Goal: Find specific page/section: Find specific page/section

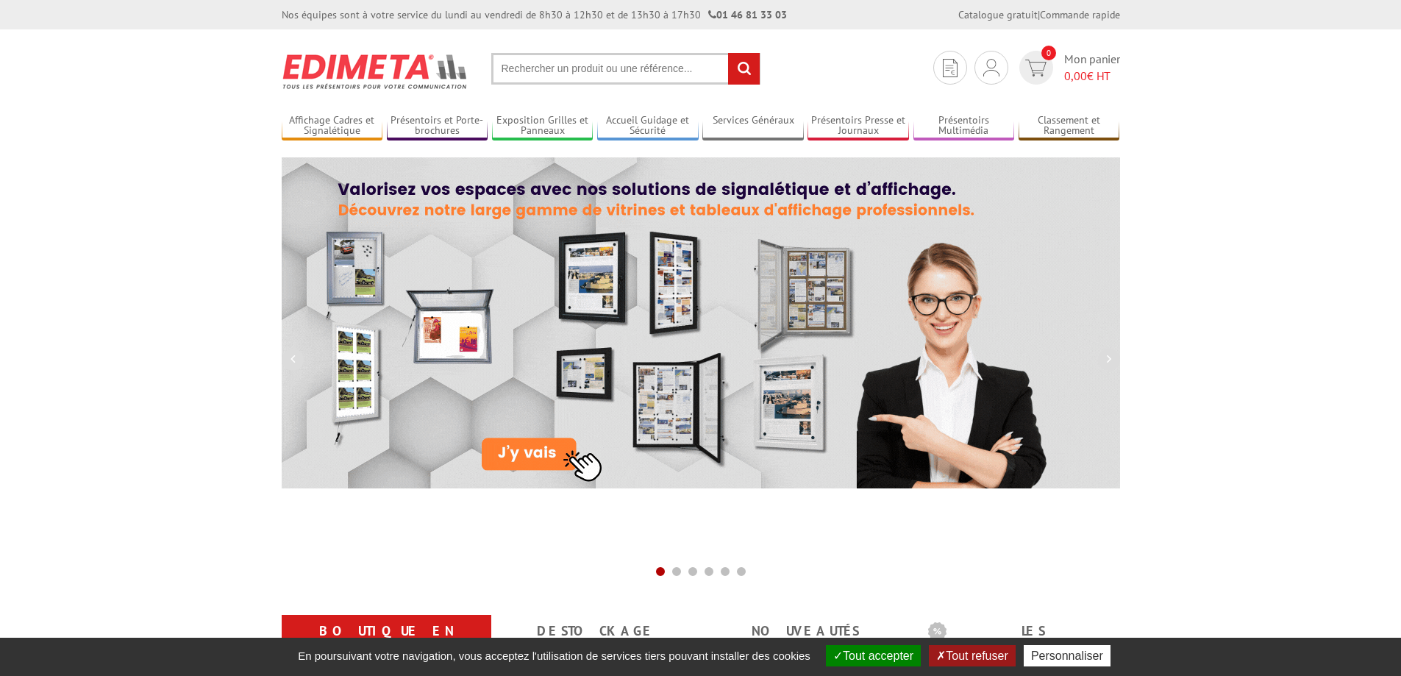
click at [540, 77] on input "text" at bounding box center [625, 69] width 269 height 32
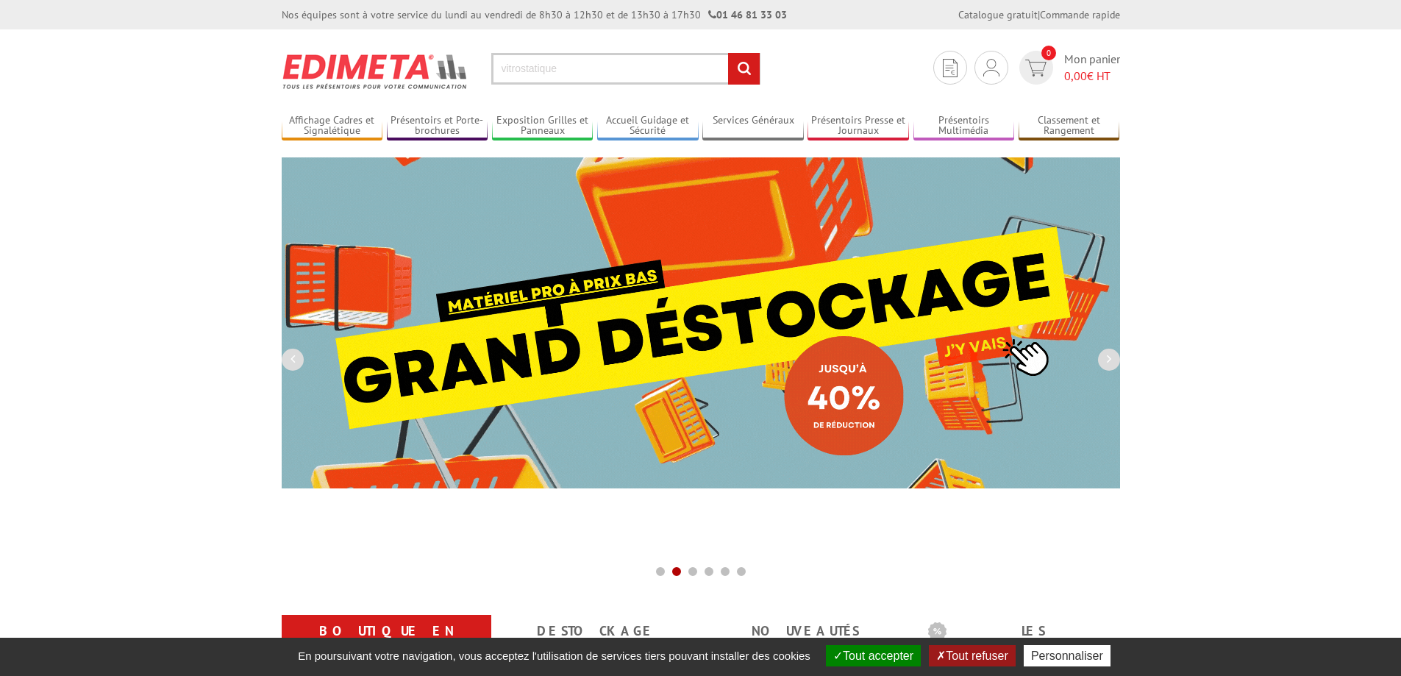
type input "vitrostatique"
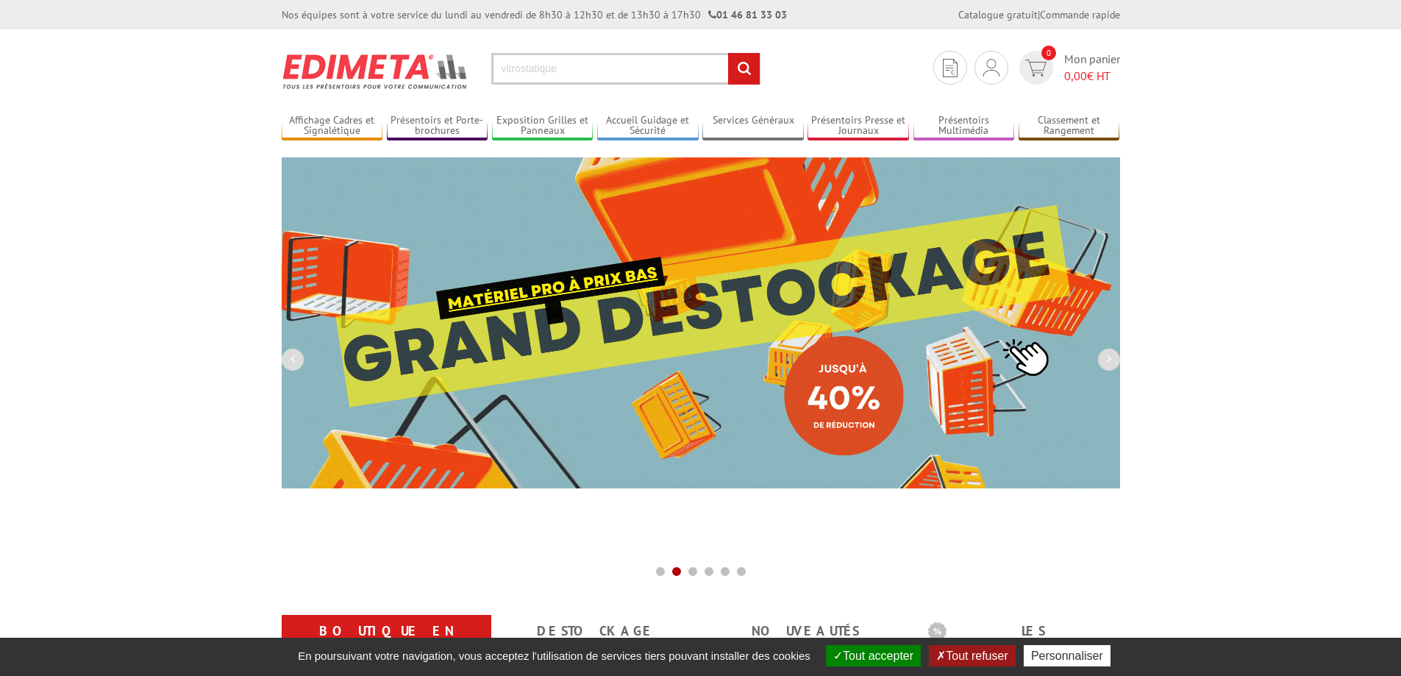
click at [728, 53] on input "rechercher" at bounding box center [744, 69] width 32 height 32
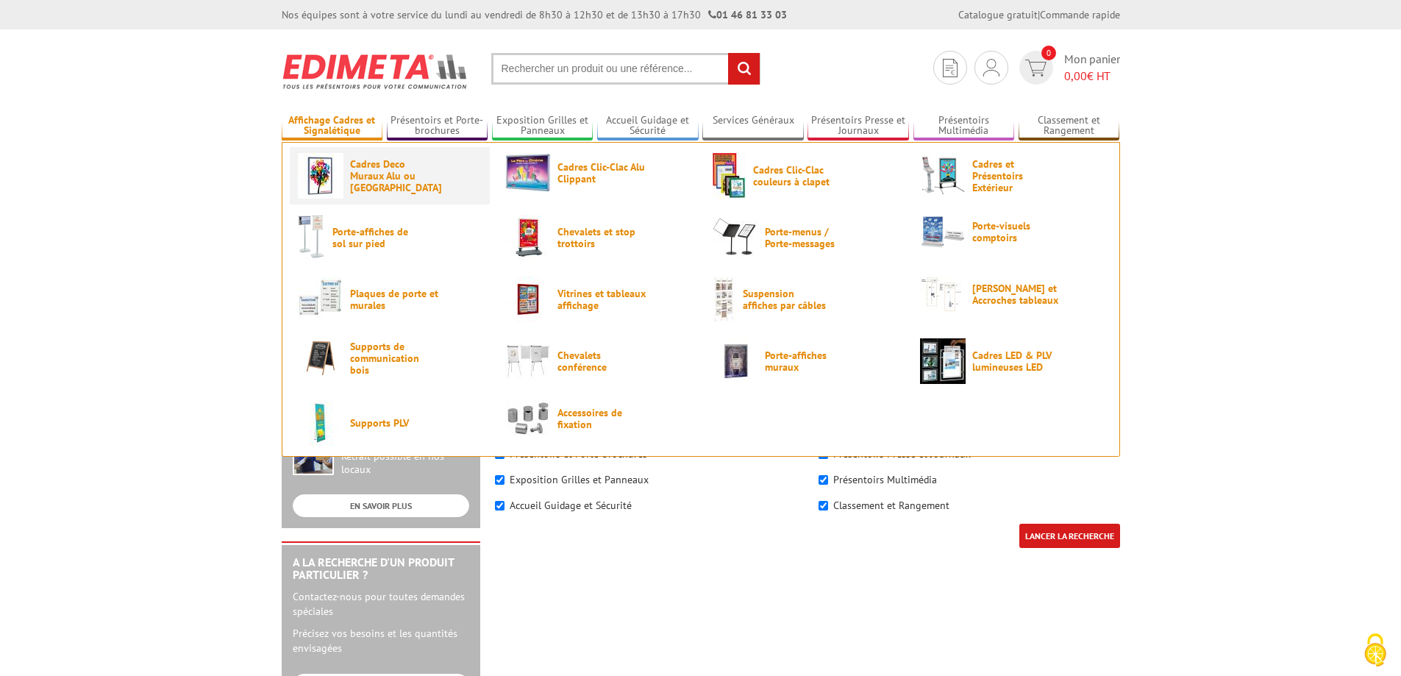
click at [387, 182] on span "Cadres Deco Muraux Alu ou [GEOGRAPHIC_DATA]" at bounding box center [394, 175] width 88 height 35
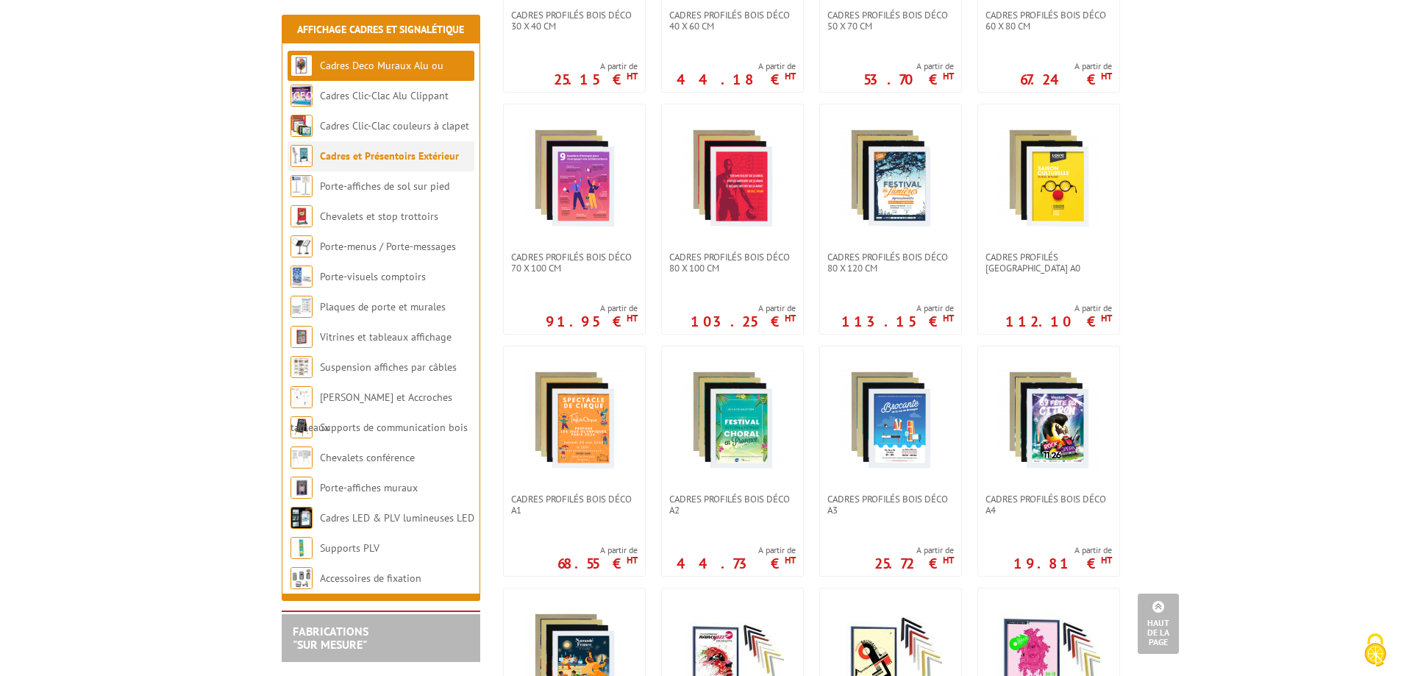
scroll to position [515, 0]
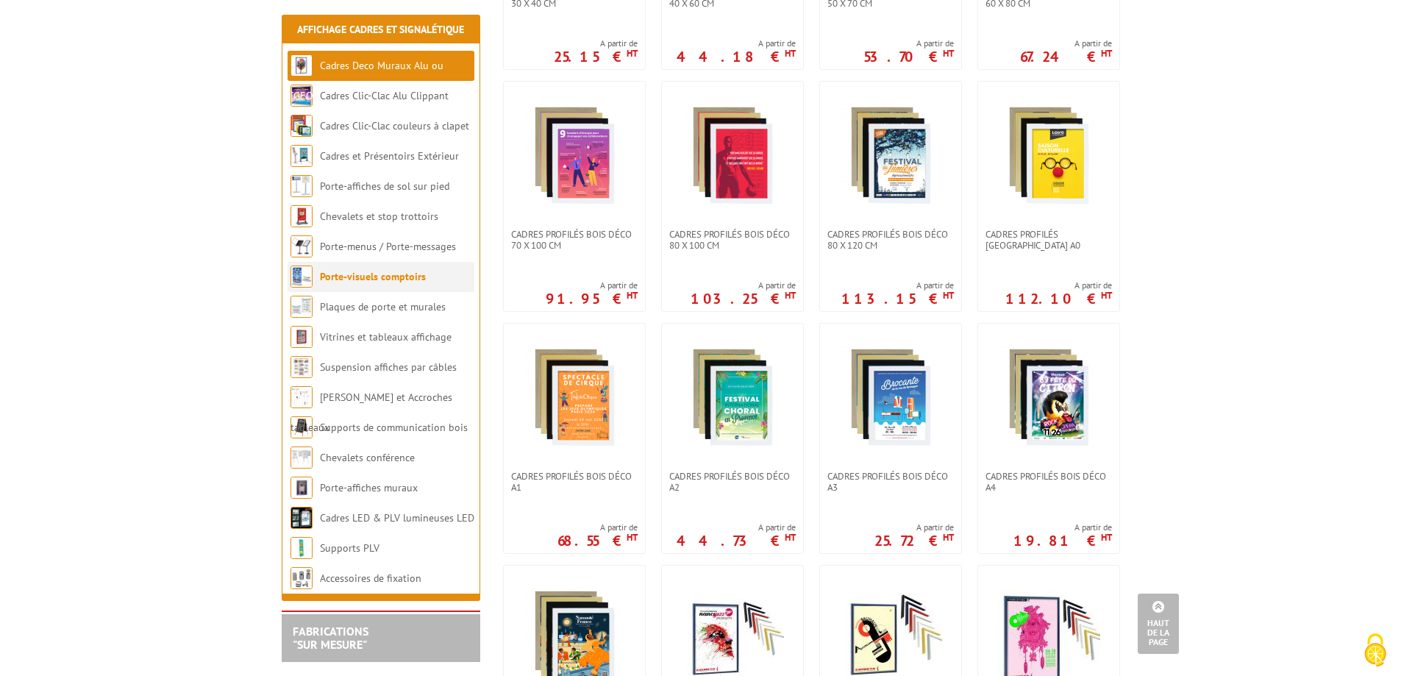
click at [383, 282] on link "Porte-visuels comptoirs" at bounding box center [373, 276] width 106 height 13
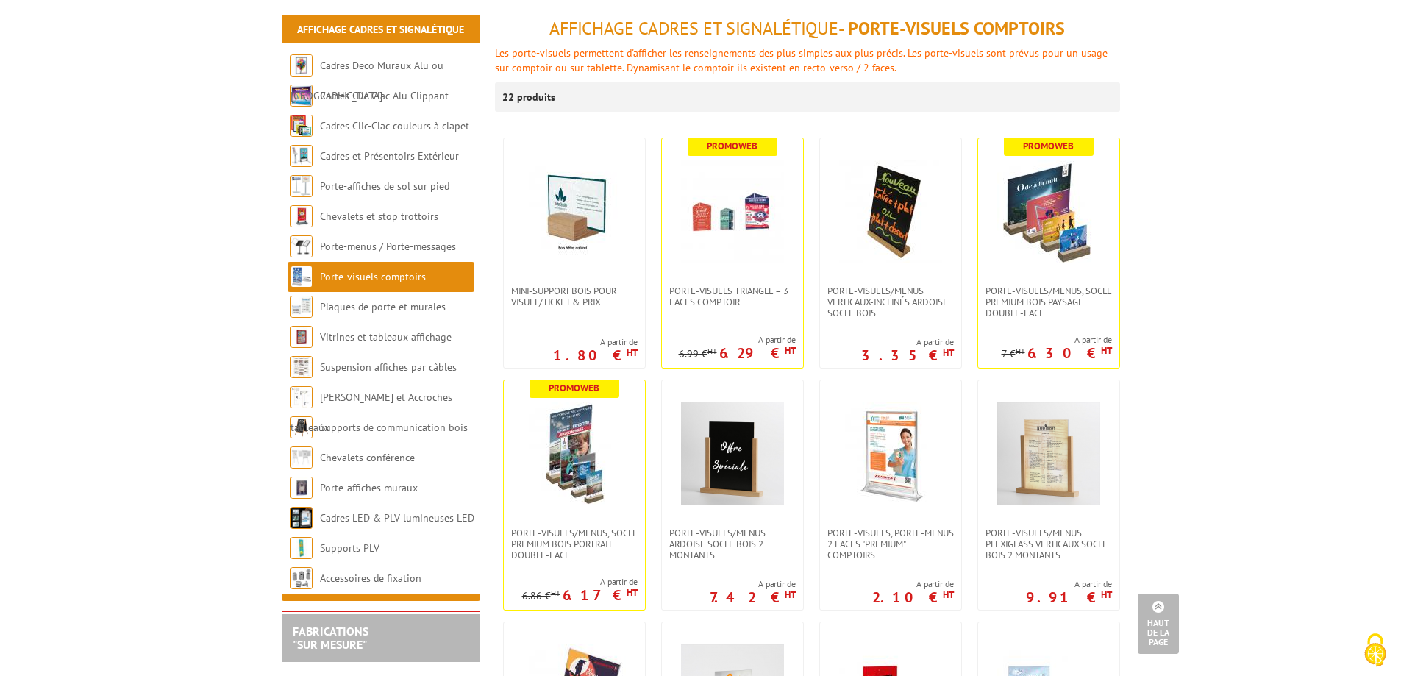
scroll to position [147, 0]
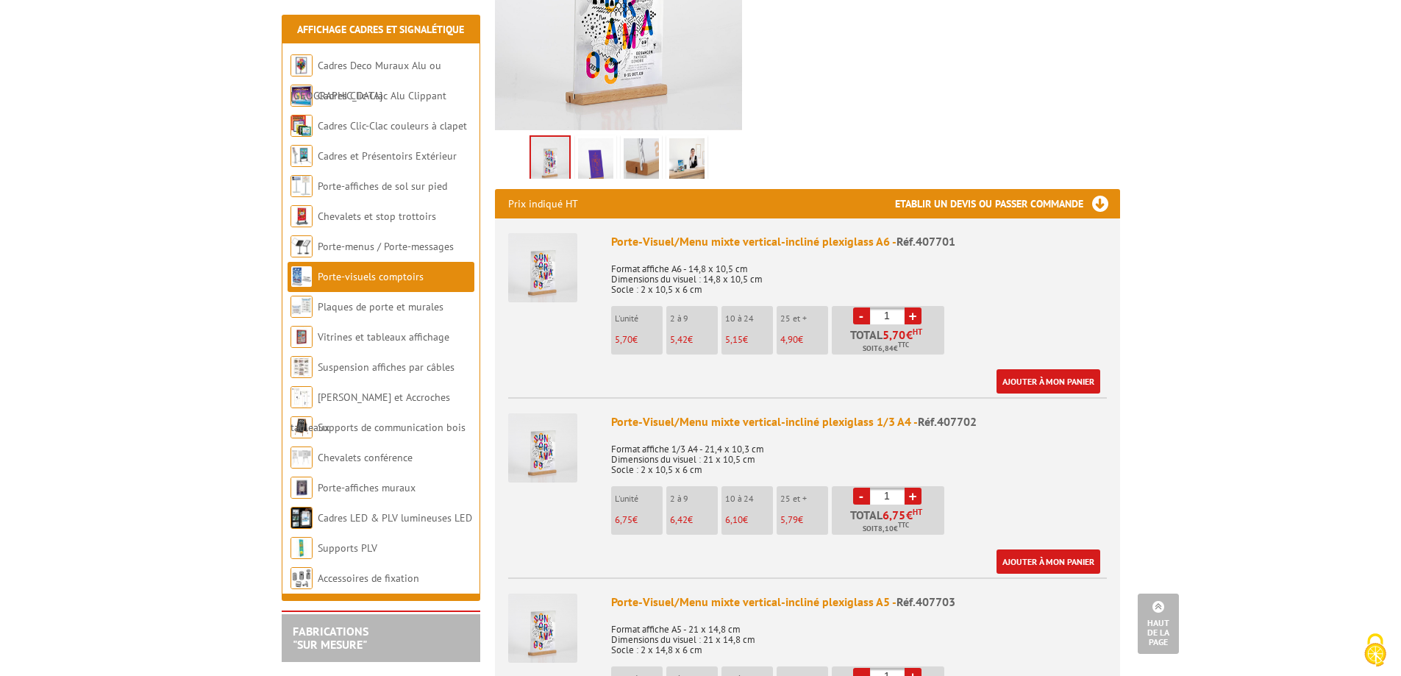
scroll to position [368, 0]
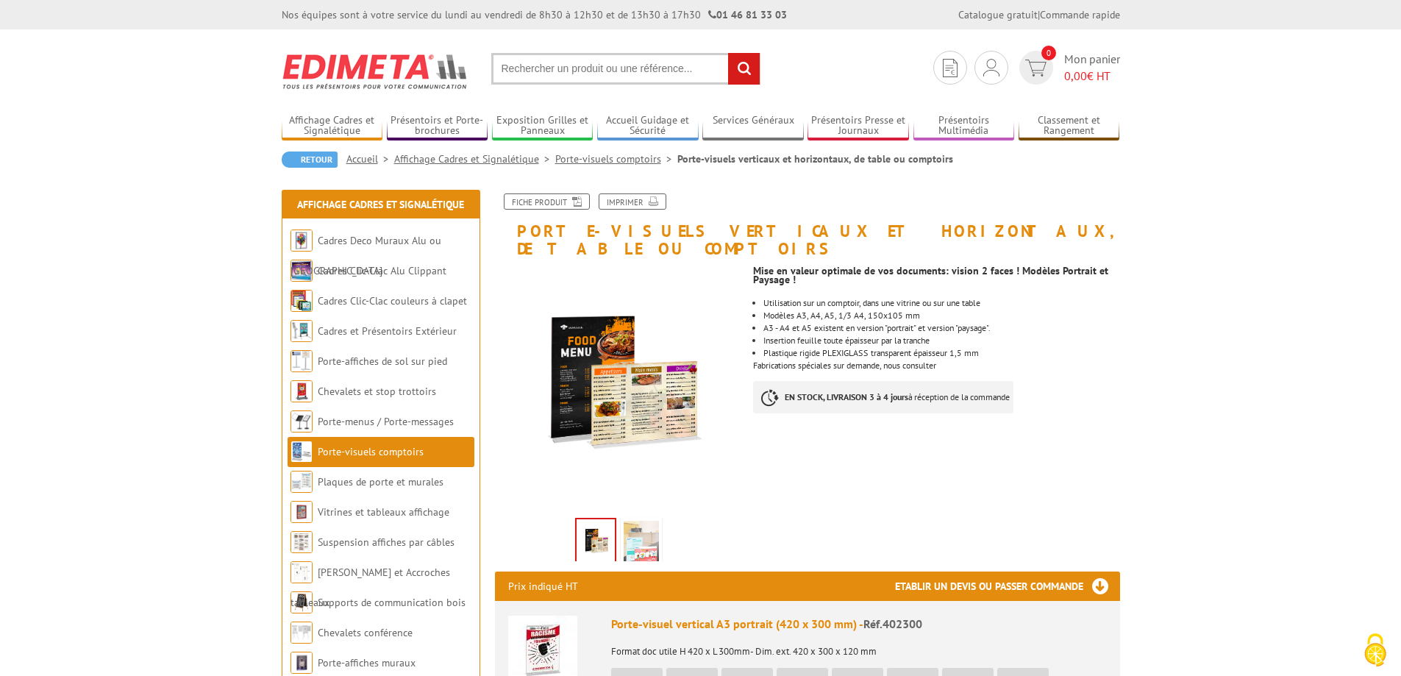
scroll to position [147, 0]
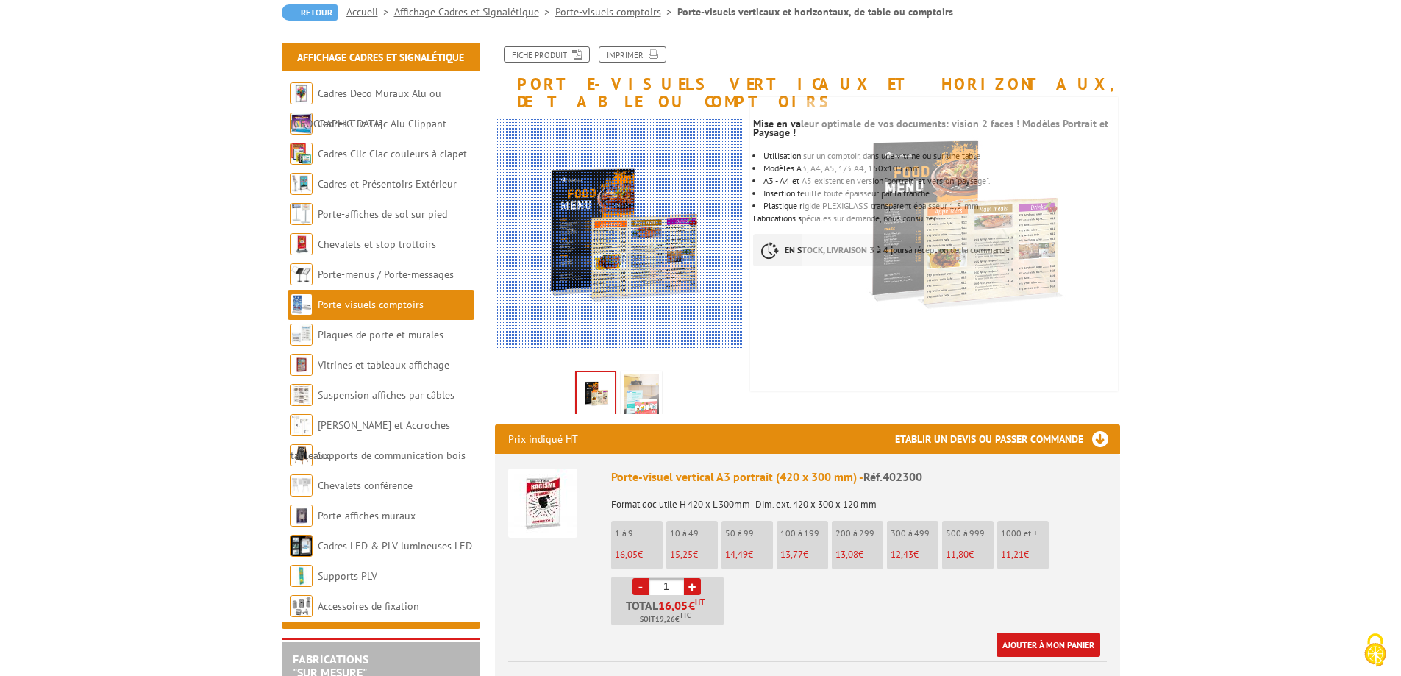
click at [664, 272] on div at bounding box center [599, 233] width 287 height 229
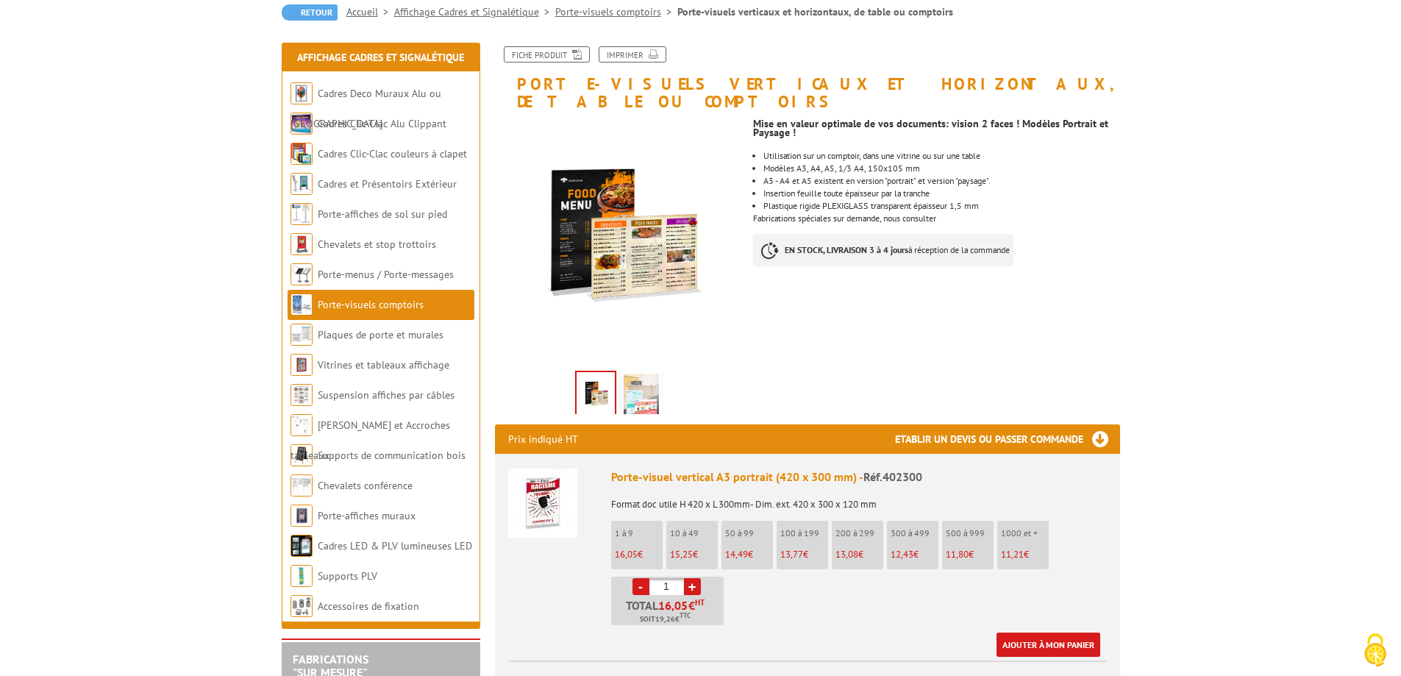
click at [660, 378] on link at bounding box center [641, 396] width 41 height 51
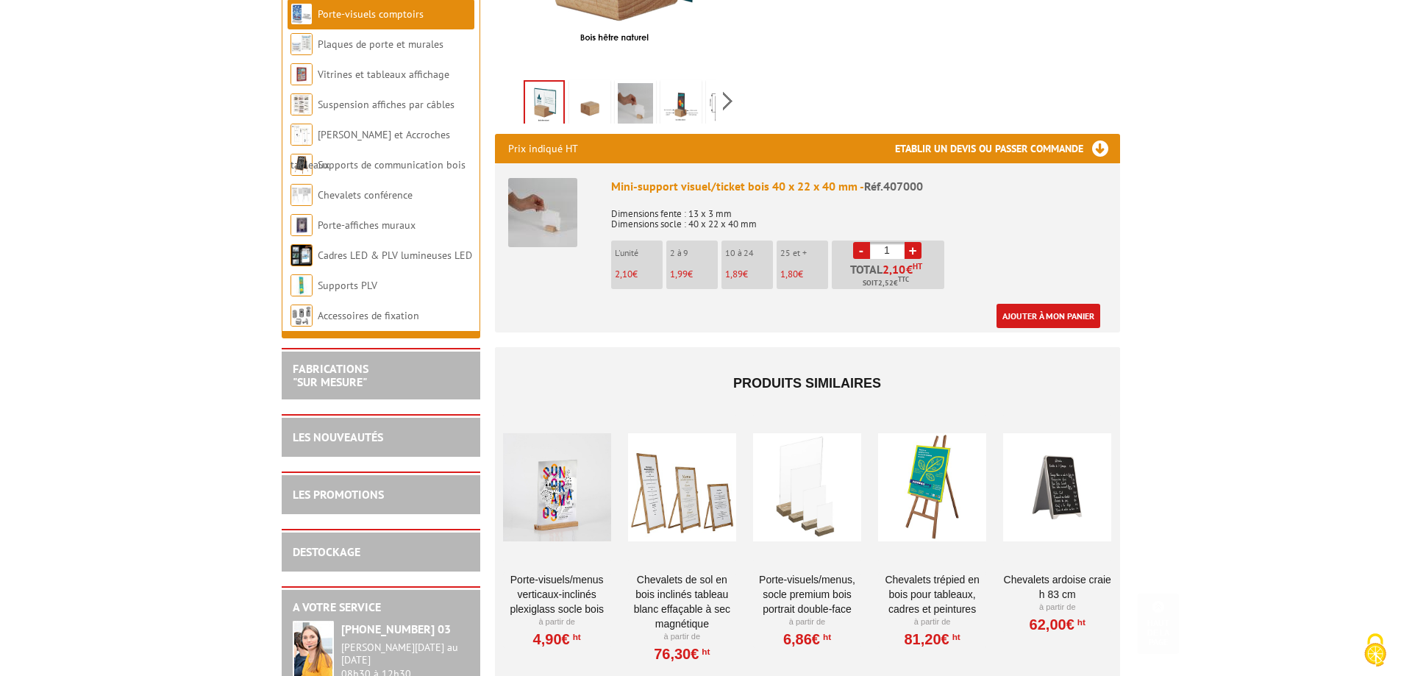
scroll to position [441, 0]
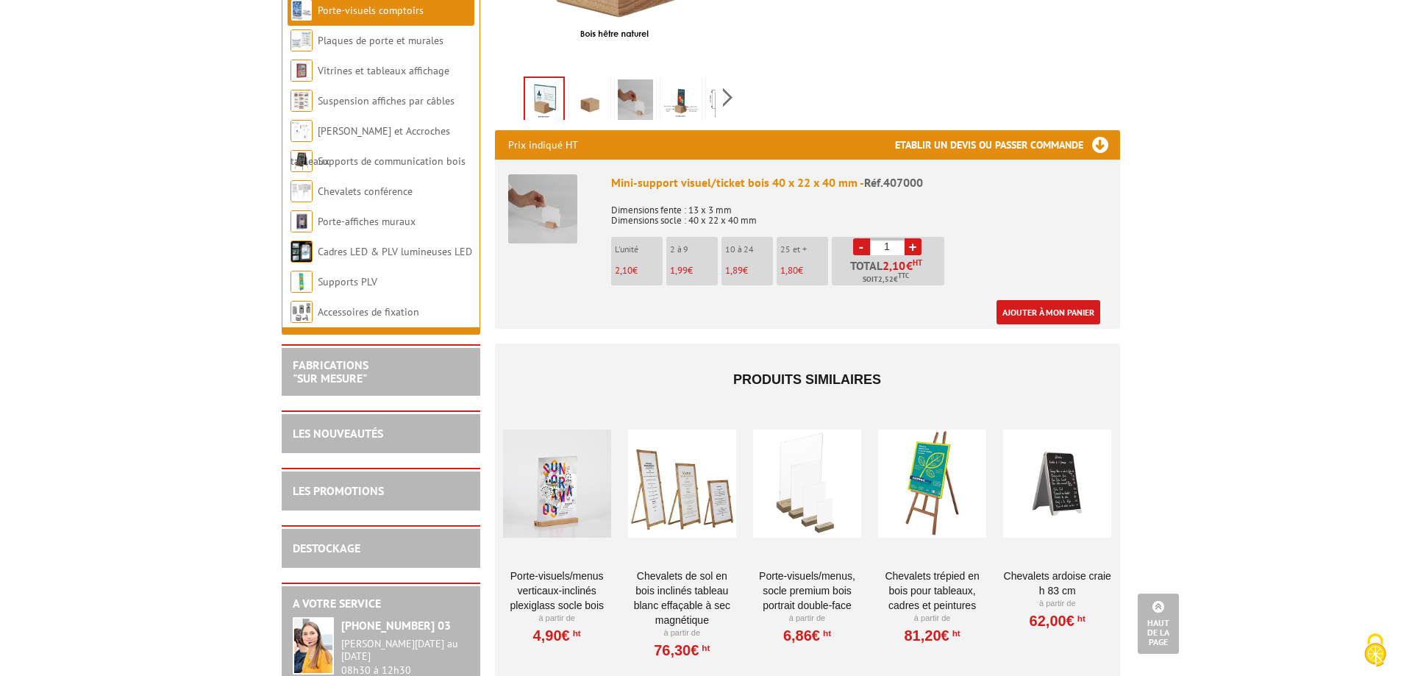
click at [813, 582] on link "PORTE-VISUELS/MENUS, SOCLE PREMIUM BOIS PORTRAIT DOUBLE-FACE" at bounding box center [807, 590] width 108 height 44
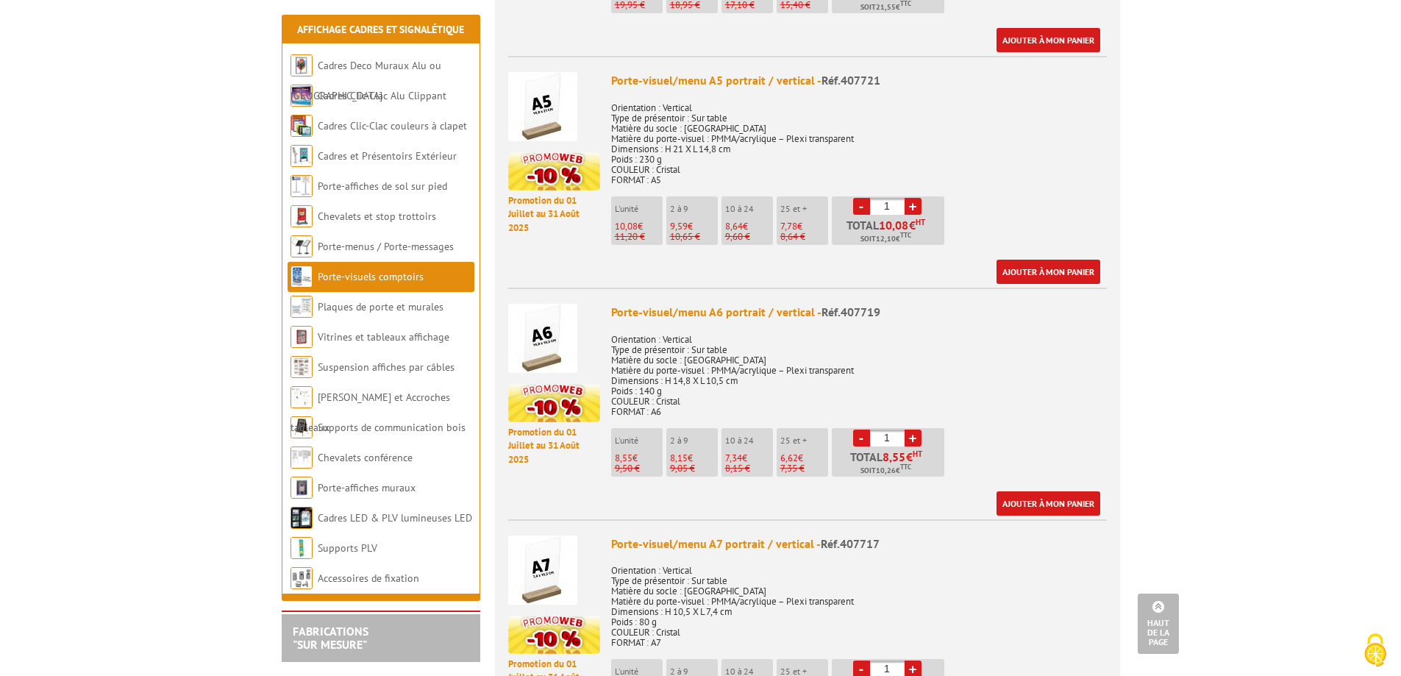
scroll to position [956, 0]
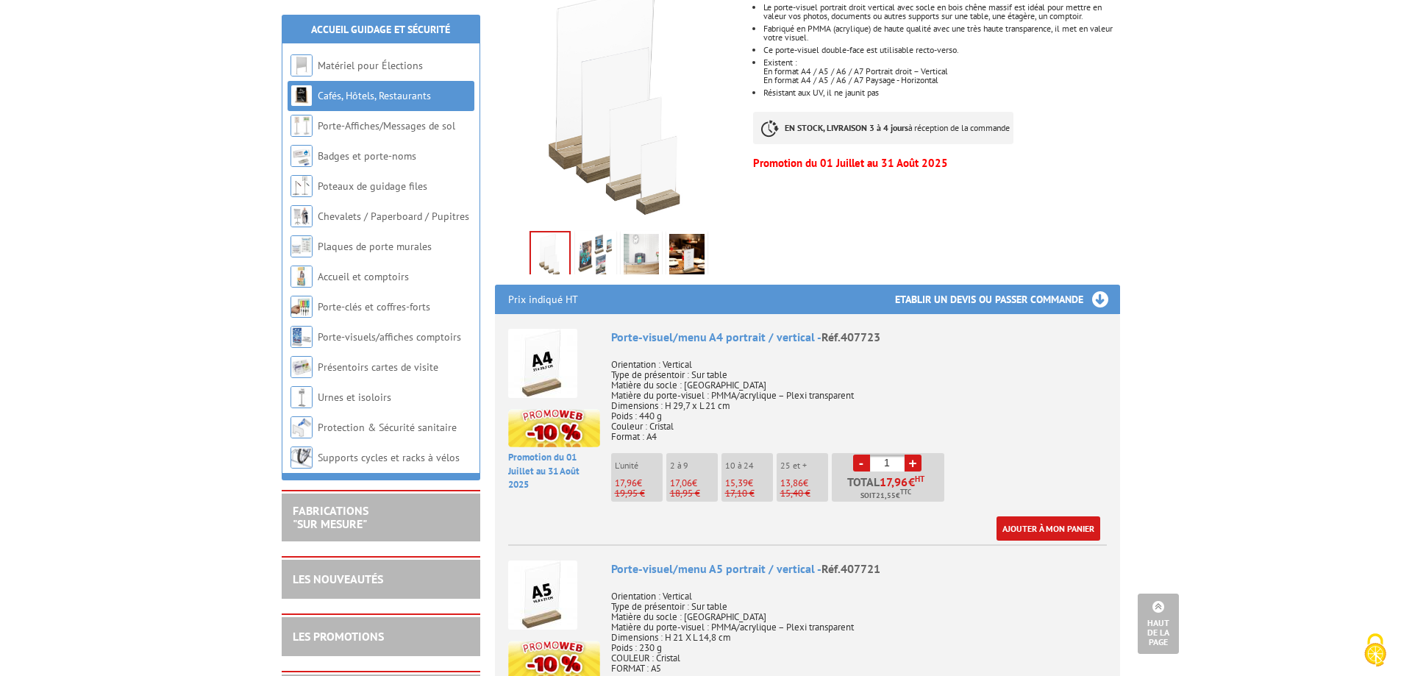
scroll to position [294, 0]
